Goal: Information Seeking & Learning: Check status

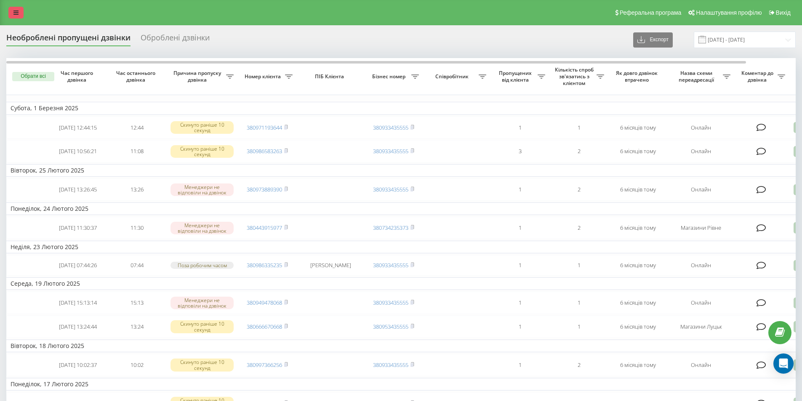
click at [19, 11] on link at bounding box center [15, 13] width 15 height 12
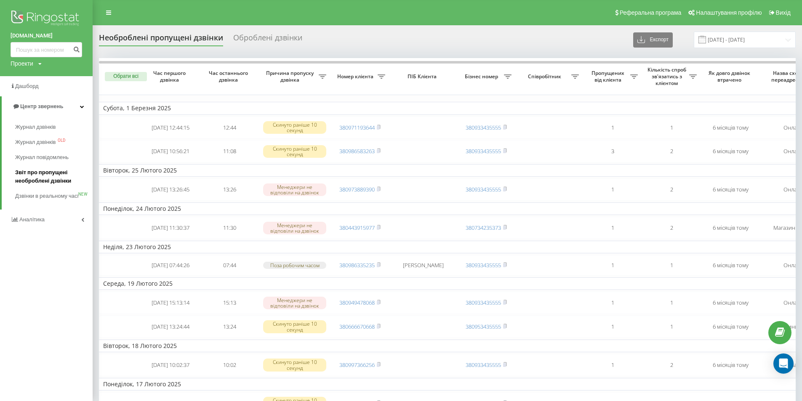
click at [45, 176] on span "Звіт про пропущені необроблені дзвінки" at bounding box center [51, 176] width 73 height 17
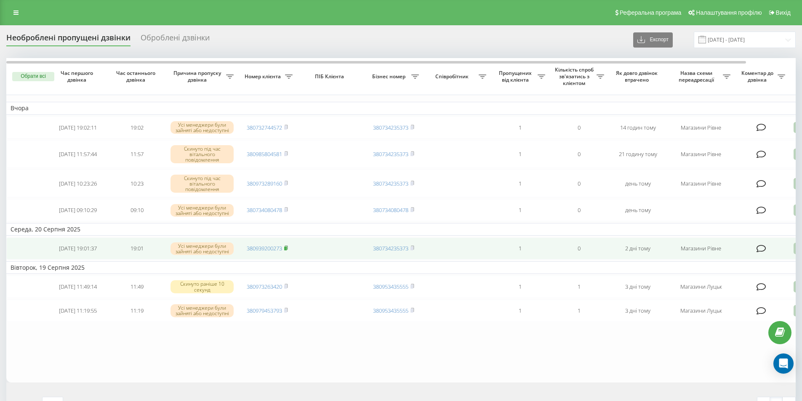
click at [288, 251] on icon at bounding box center [286, 248] width 4 height 5
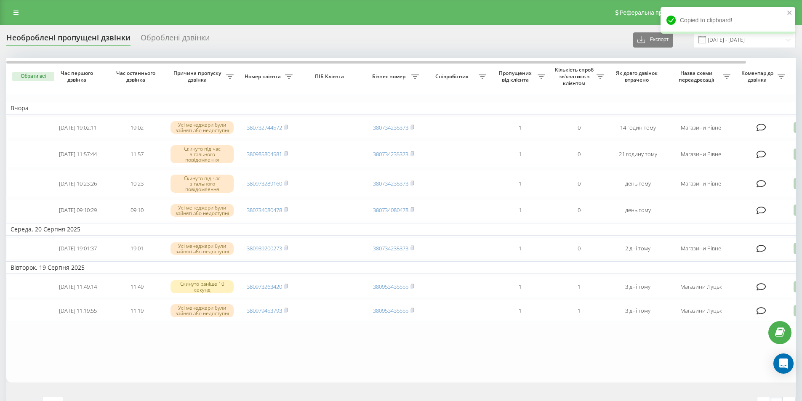
drag, startPoint x: 150, startPoint y: 363, endPoint x: 168, endPoint y: 358, distance: 18.7
click at [150, 363] on table "Вчора 2025-08-21 19:02:11 19:02 Усі менеджери були зайняті або недоступні 38073…" at bounding box center [427, 220] width 842 height 324
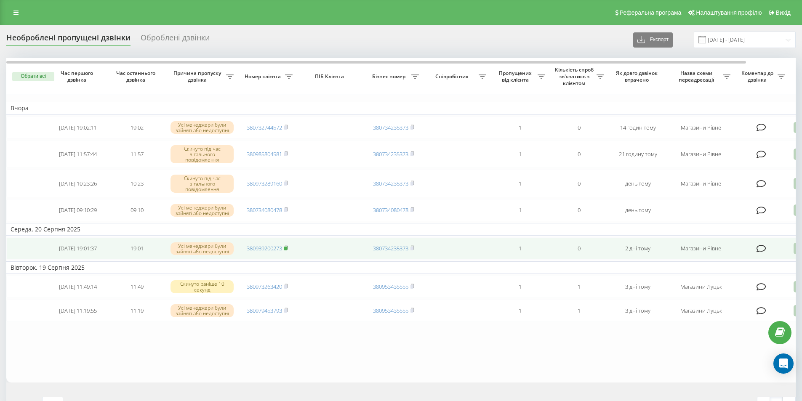
click at [288, 250] on icon at bounding box center [286, 248] width 3 height 4
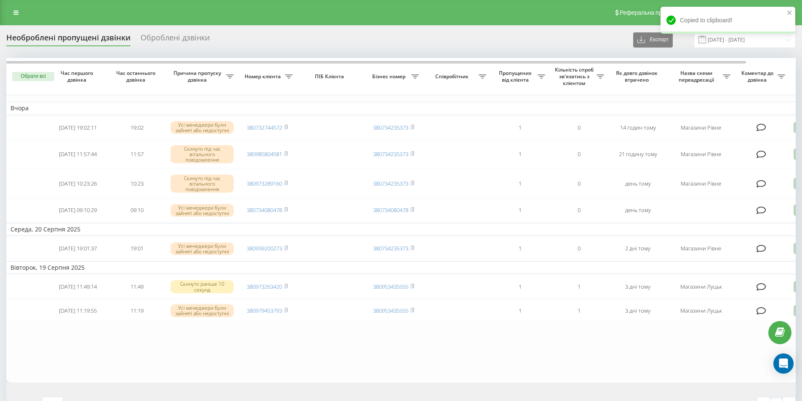
click at [148, 360] on table "Вчора 2025-08-21 19:02:11 19:02 Усі менеджери були зайняті або недоступні 38073…" at bounding box center [427, 220] width 842 height 324
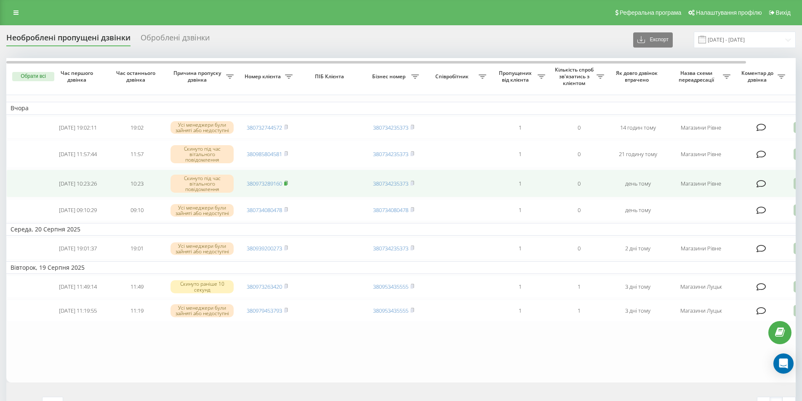
click at [286, 183] on icon at bounding box center [286, 183] width 4 height 5
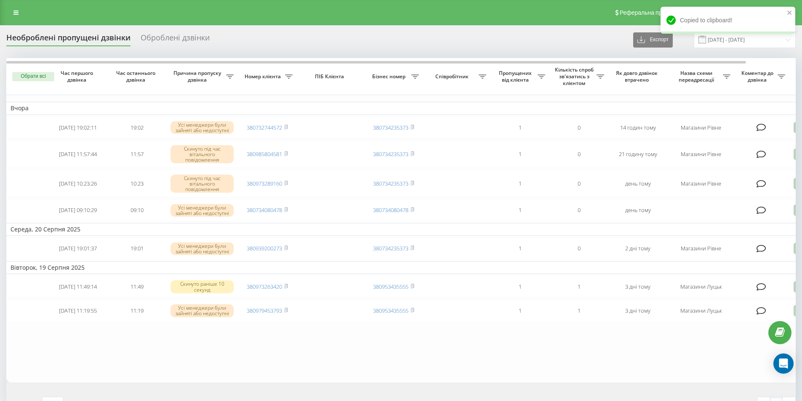
drag, startPoint x: 106, startPoint y: 375, endPoint x: 136, endPoint y: 335, distance: 49.4
click at [106, 374] on table "Вчора 2025-08-21 19:02:11 19:02 Усі менеджери були зайняті або недоступні 38073…" at bounding box center [427, 220] width 842 height 324
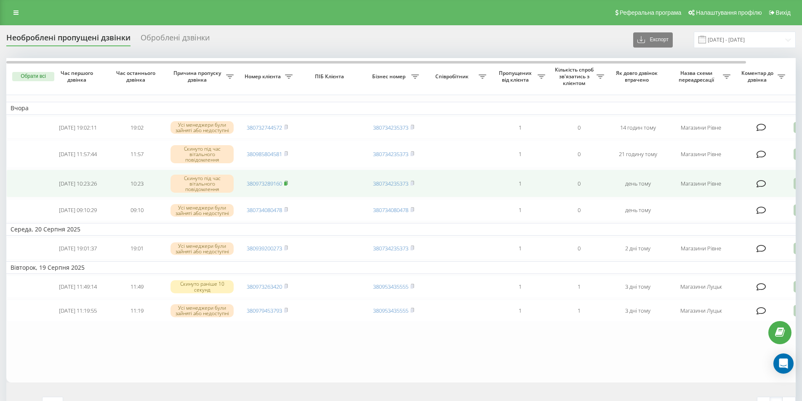
click at [287, 183] on icon at bounding box center [286, 183] width 4 height 5
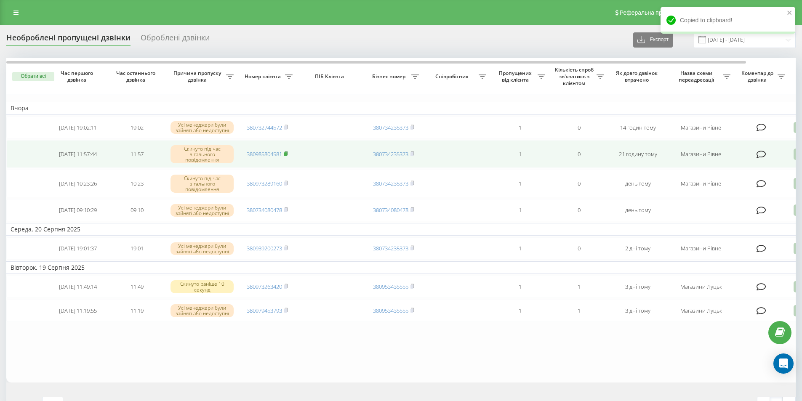
click at [287, 154] on rect at bounding box center [285, 154] width 3 height 4
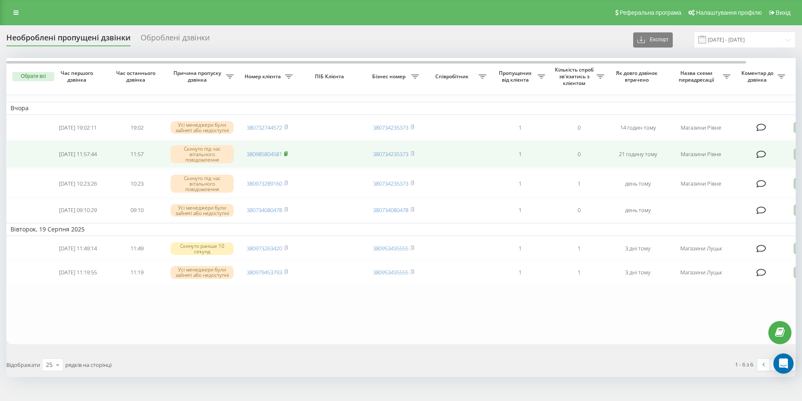
click at [287, 154] on rect at bounding box center [285, 154] width 3 height 4
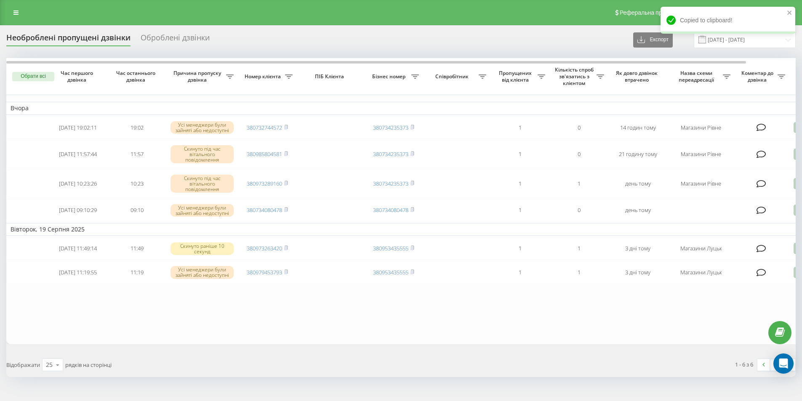
click at [182, 94] on th "Причина пропуску дзвінка" at bounding box center [202, 76] width 72 height 37
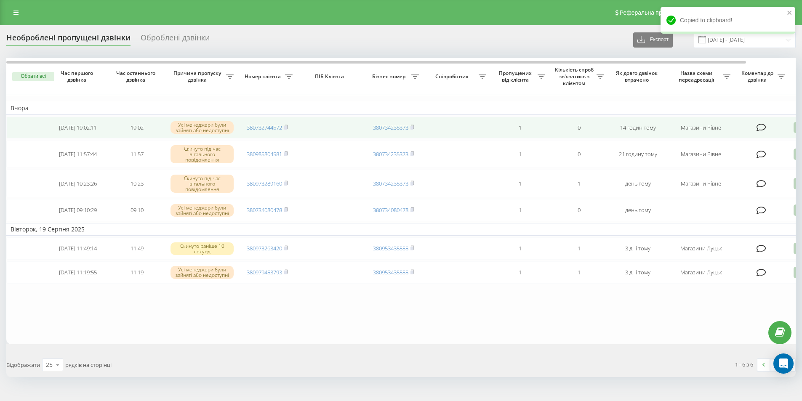
click at [287, 127] on rect at bounding box center [285, 128] width 3 height 4
drag, startPoint x: 16, startPoint y: 139, endPoint x: 81, endPoint y: 136, distance: 64.9
click at [16, 139] on td at bounding box center [27, 128] width 42 height 22
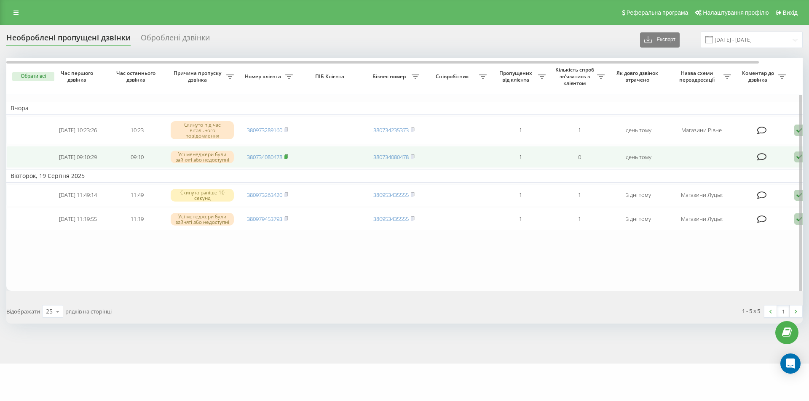
click at [287, 156] on icon at bounding box center [286, 156] width 4 height 5
